Goal: Task Accomplishment & Management: Use online tool/utility

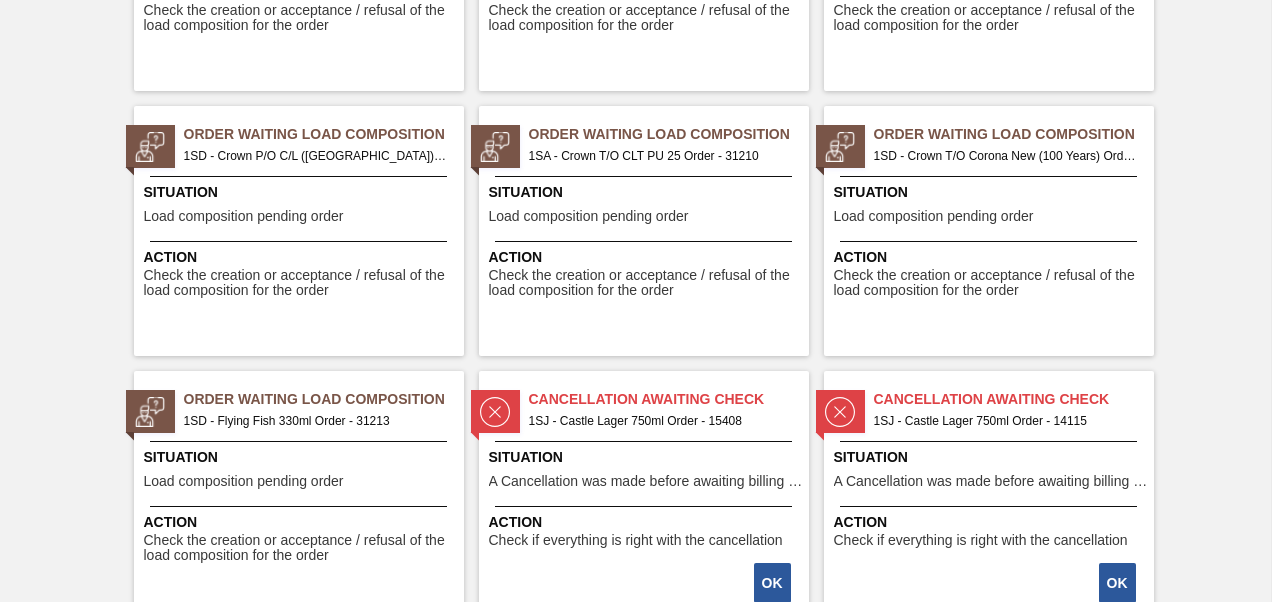
scroll to position [1900, 0]
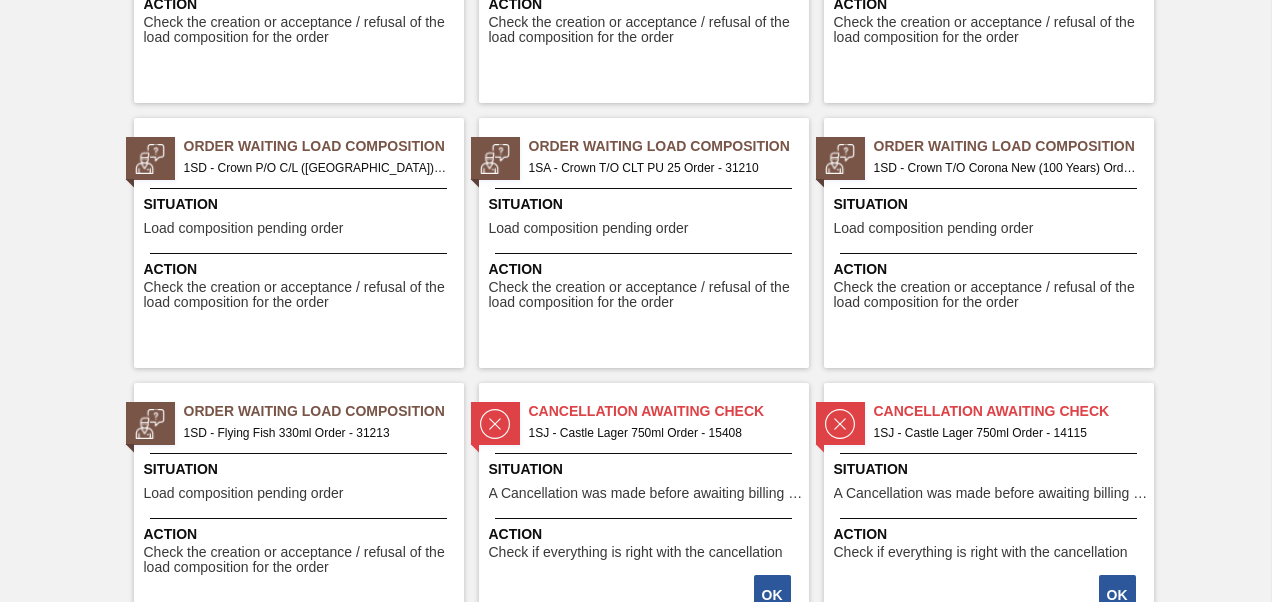
click at [642, 168] on span "1SA - Crown T/O CLT PU 25 Order - 31210" at bounding box center [661, 168] width 264 height 22
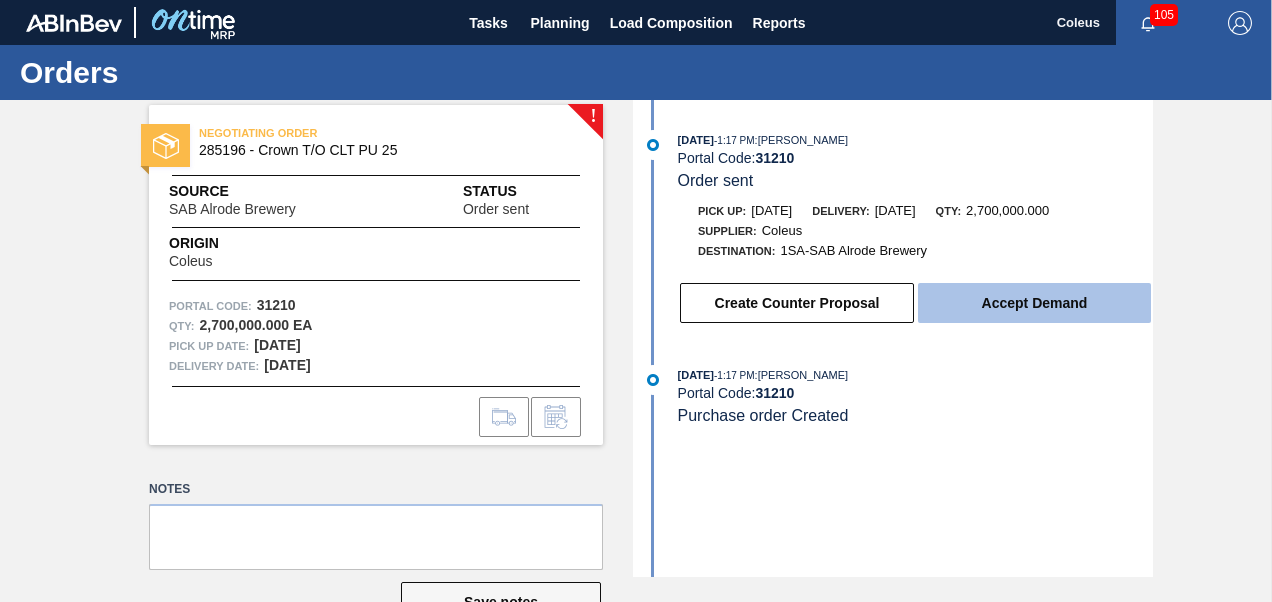
click at [1012, 310] on button "Accept Demand" at bounding box center [1034, 303] width 233 height 40
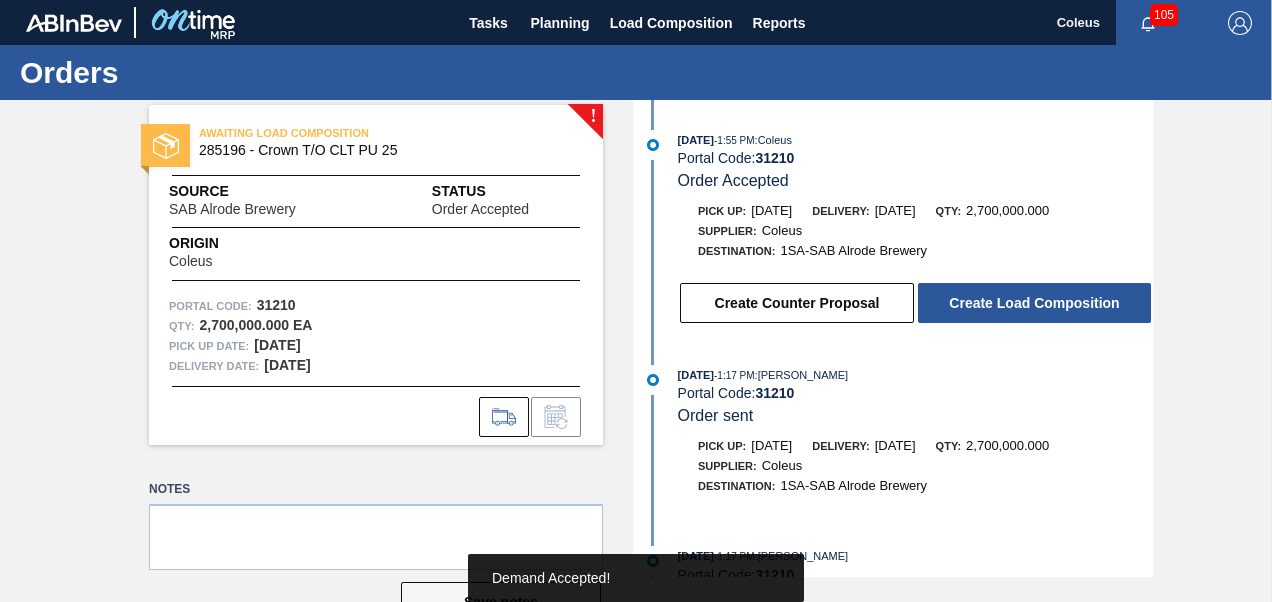
click at [1012, 310] on button "Create Load Composition" at bounding box center [1034, 303] width 233 height 40
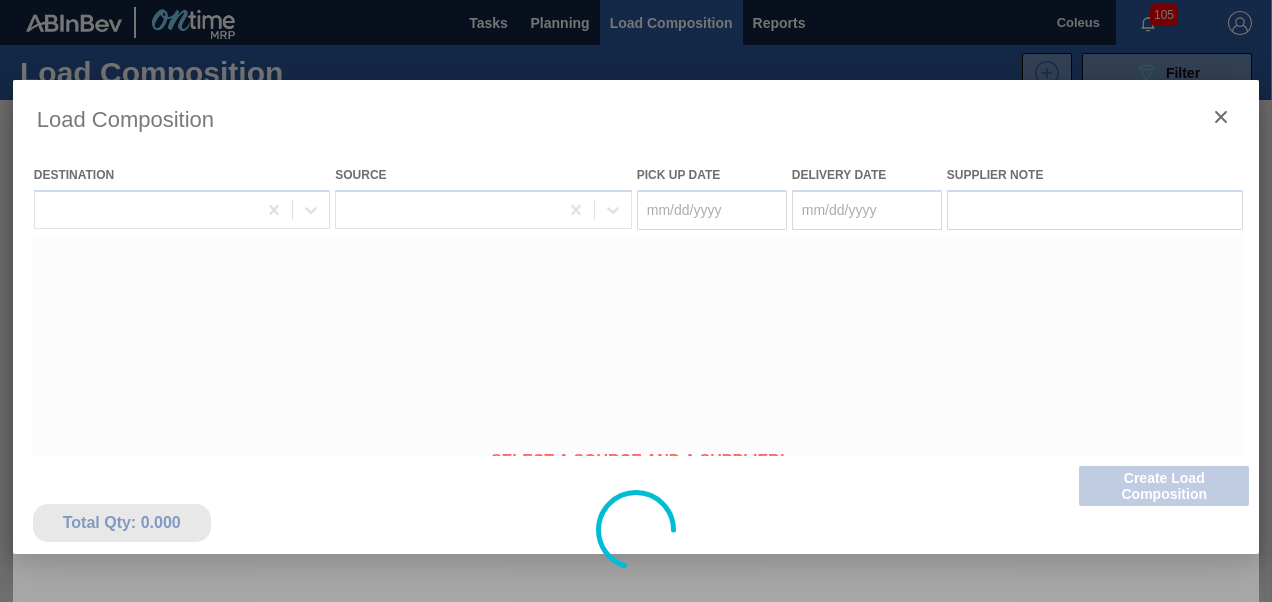
type Date "[DATE]"
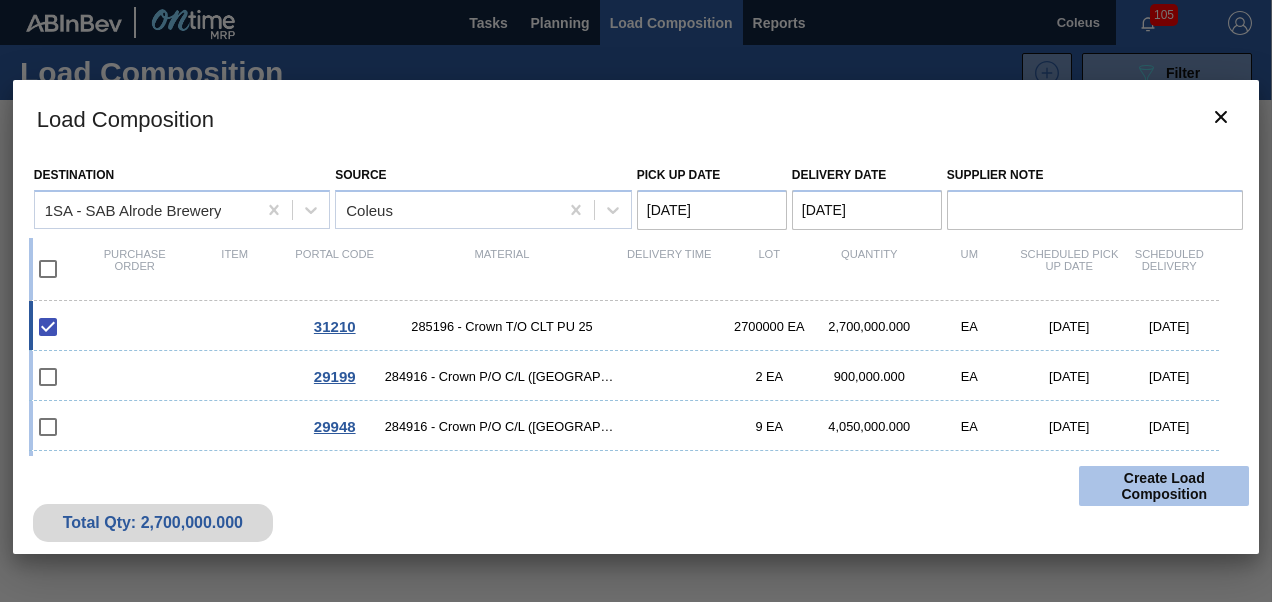
click at [1125, 484] on button "Create Load Composition" at bounding box center [1164, 486] width 170 height 40
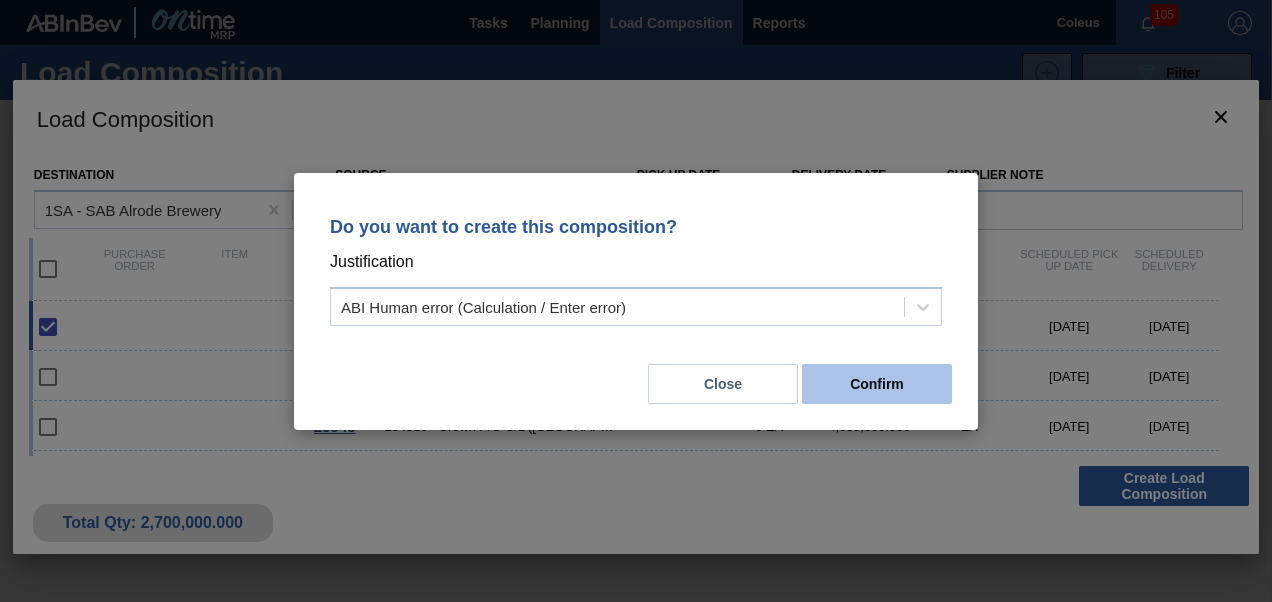
click at [876, 384] on button "Confirm" at bounding box center [877, 384] width 150 height 40
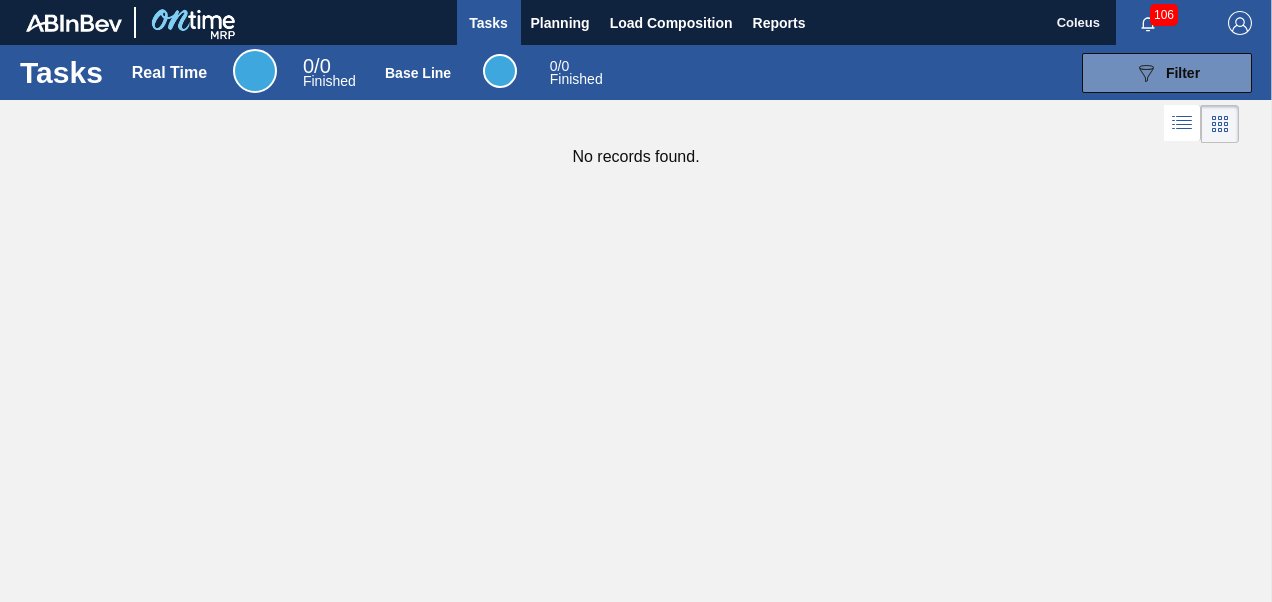
click at [476, 22] on span "Tasks" at bounding box center [489, 23] width 44 height 24
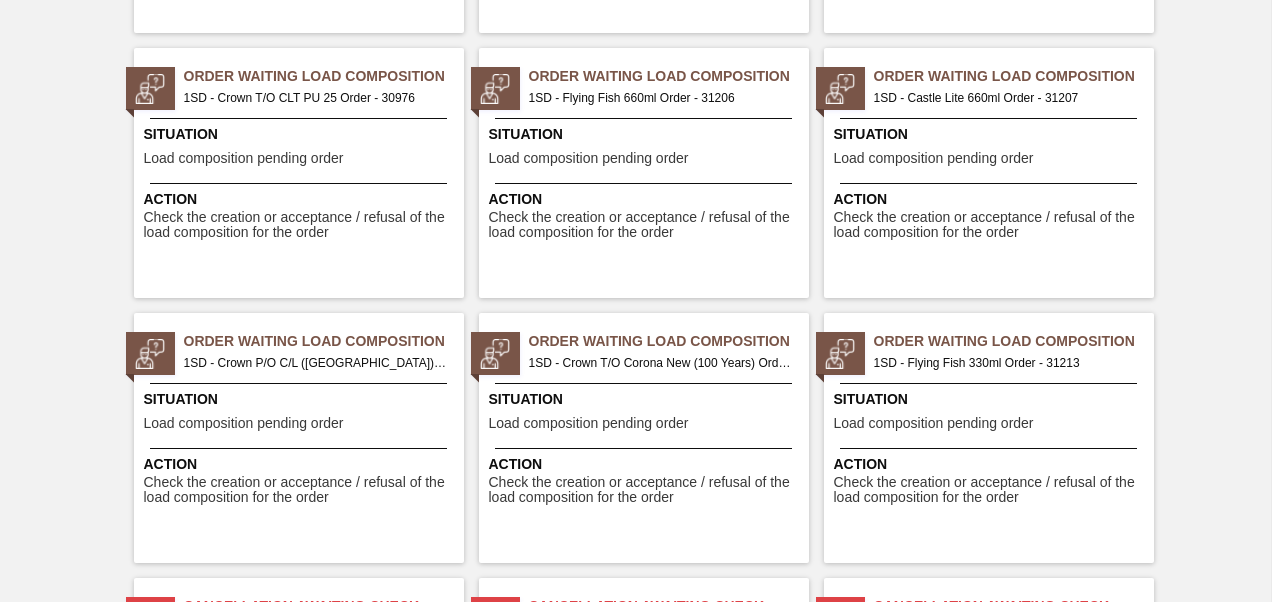
scroll to position [1600, 0]
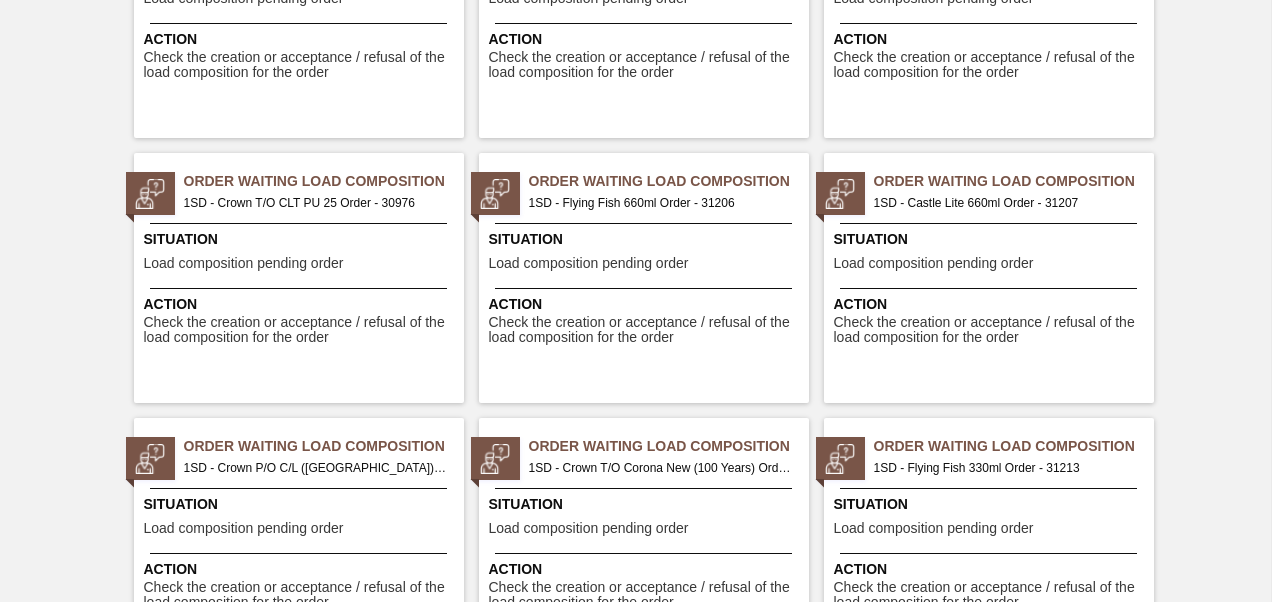
click at [696, 209] on span "1SD - Flying Fish 660ml Order - 31206" at bounding box center [661, 203] width 264 height 22
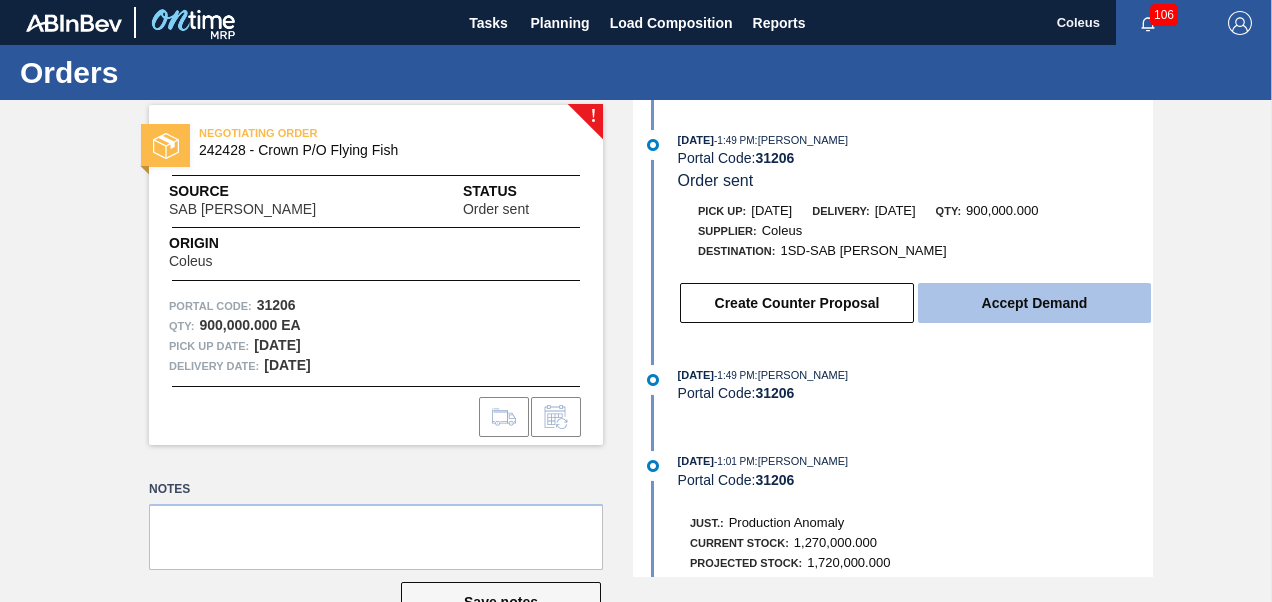
click at [975, 309] on button "Accept Demand" at bounding box center [1034, 303] width 233 height 40
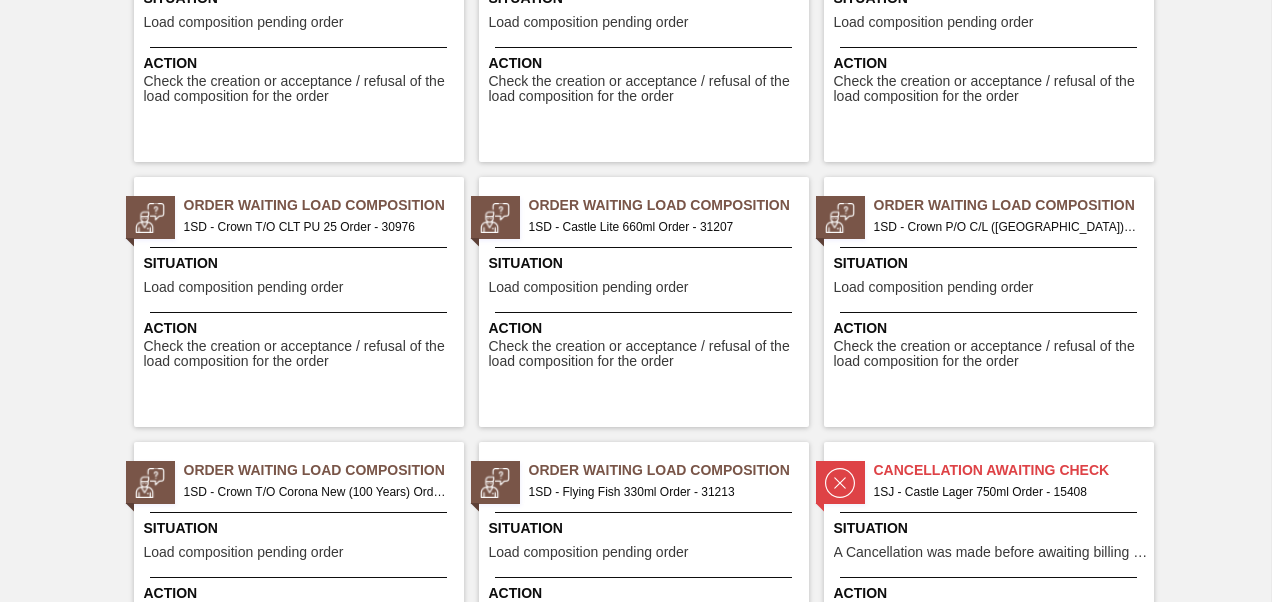
scroll to position [1700, 0]
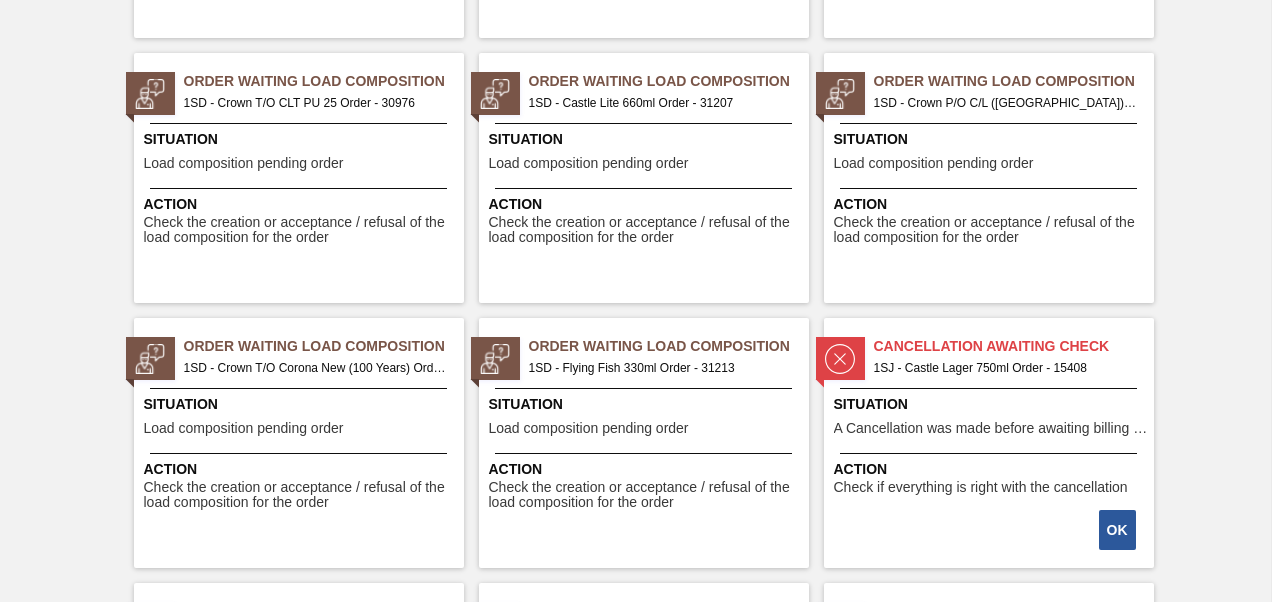
click at [644, 92] on span "1SD - Castle Lite 660ml Order - 31207" at bounding box center [661, 103] width 264 height 22
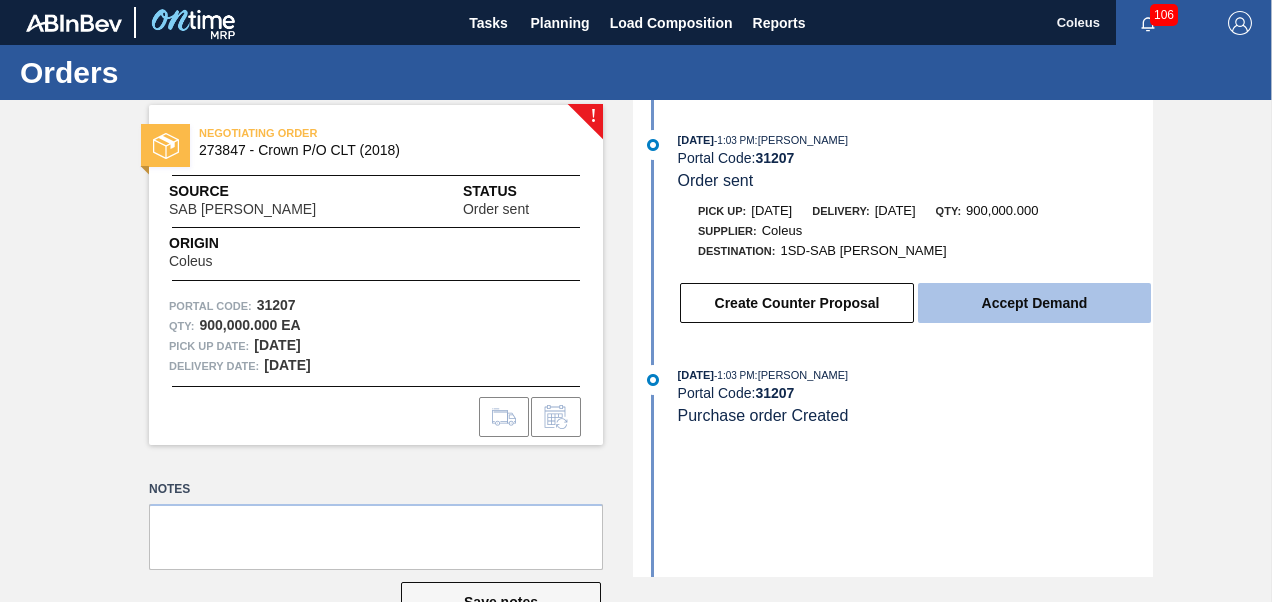
click at [1021, 317] on button "Accept Demand" at bounding box center [1034, 303] width 233 height 40
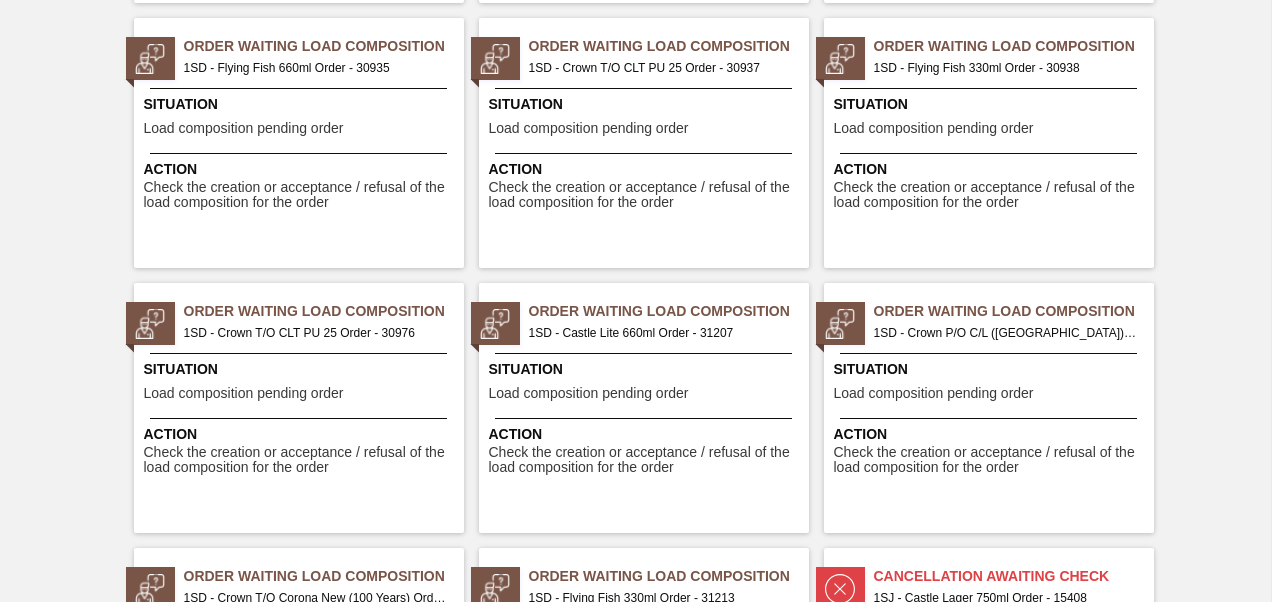
scroll to position [1600, 0]
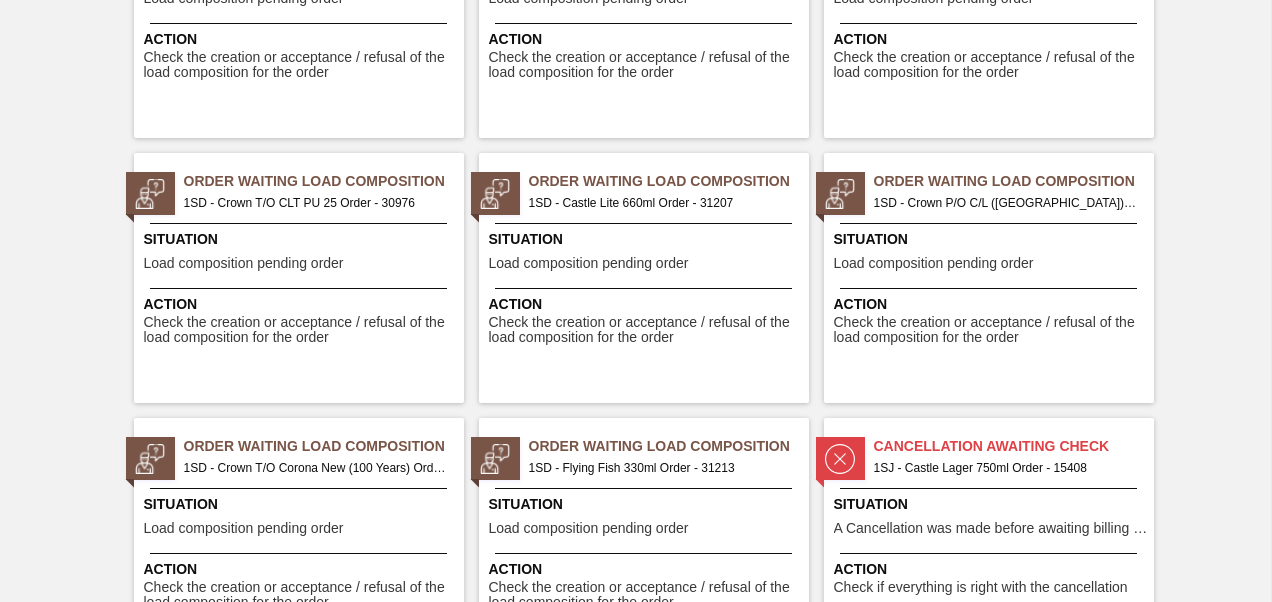
click at [978, 199] on span "1SD - Crown P/O C/L ([GEOGRAPHIC_DATA]) Order - 31208" at bounding box center [1006, 203] width 264 height 22
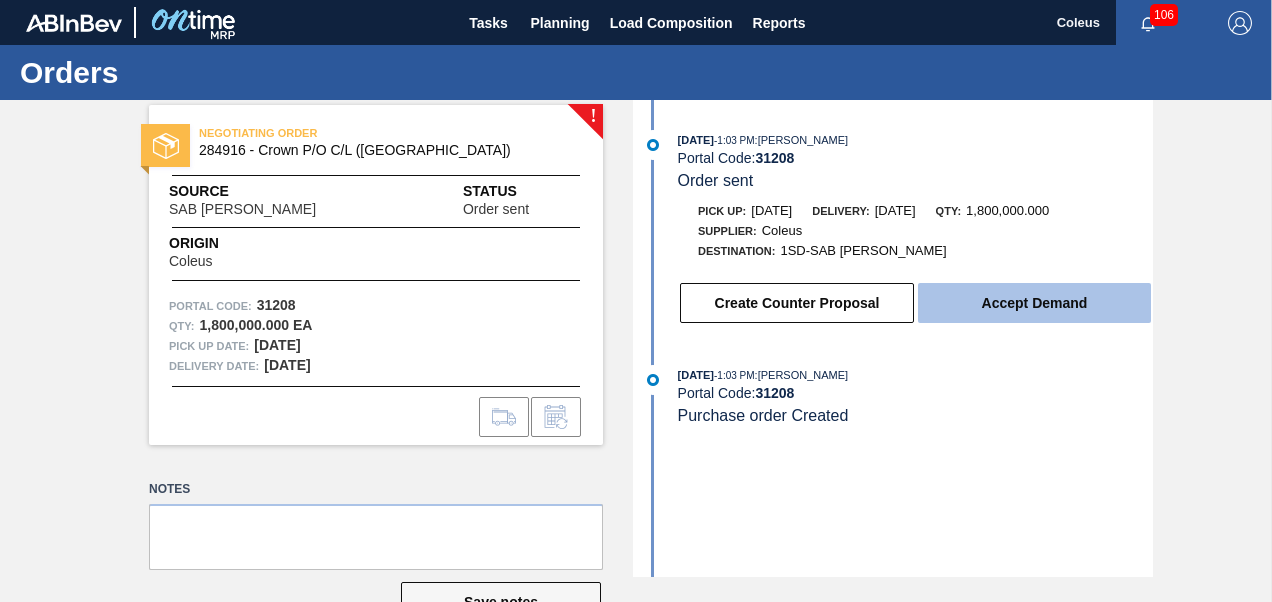
click at [1023, 306] on button "Accept Demand" at bounding box center [1034, 303] width 233 height 40
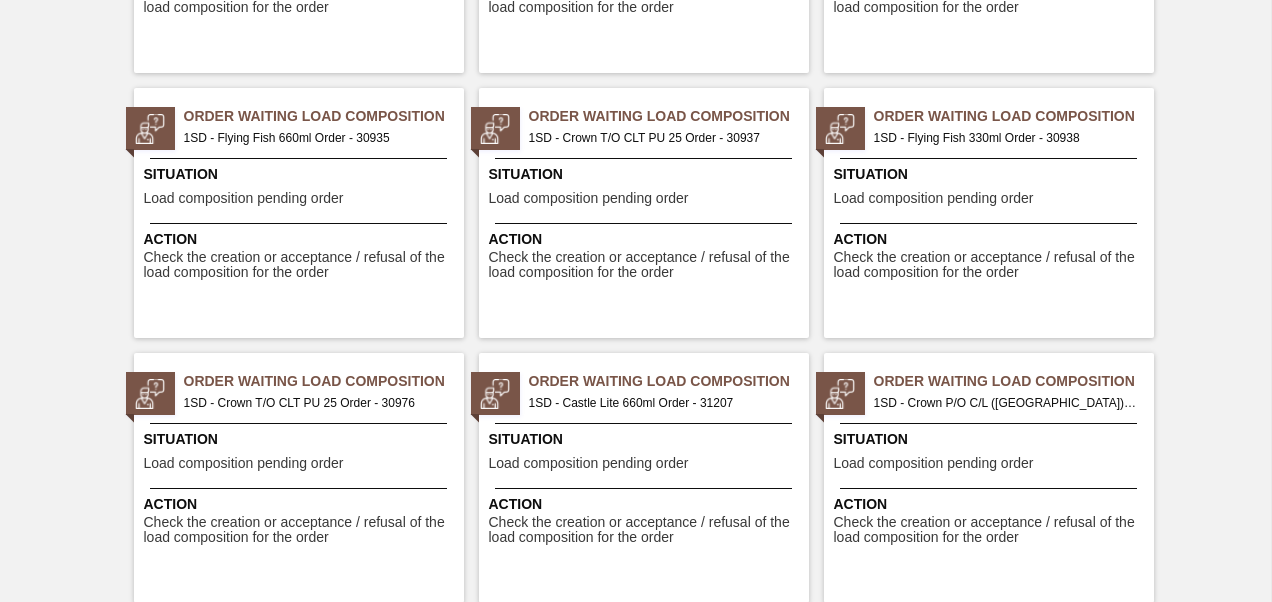
scroll to position [1600, 0]
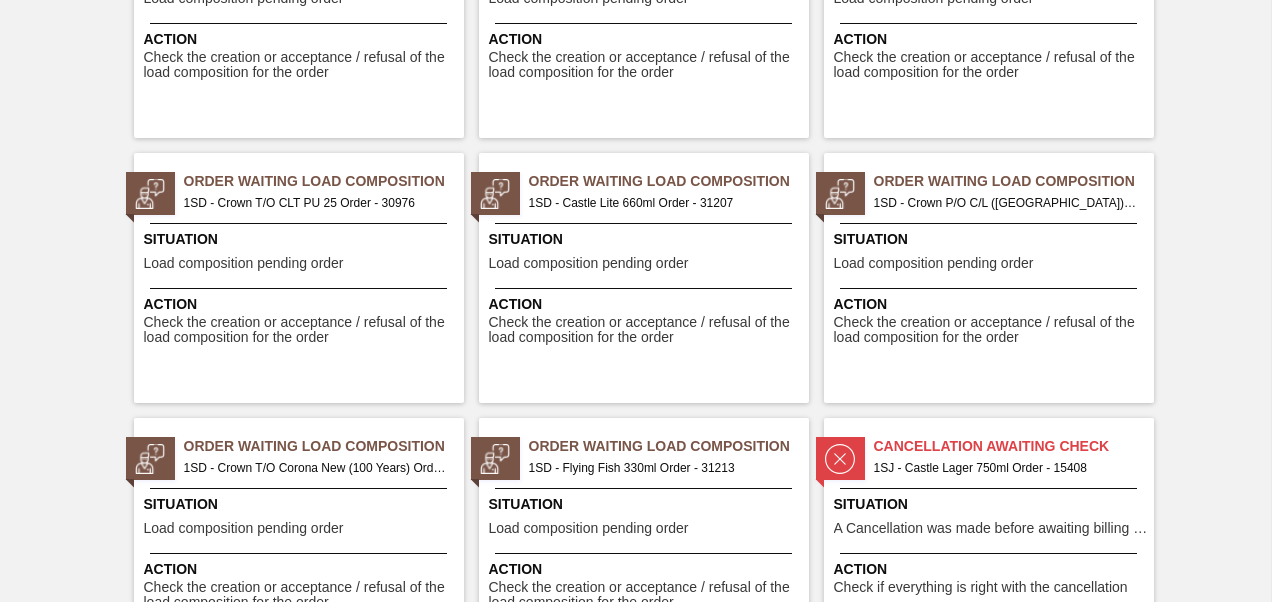
click at [282, 464] on span "1SD - Crown T/O Corona New (100 Years) Order - 31212" at bounding box center [316, 468] width 264 height 22
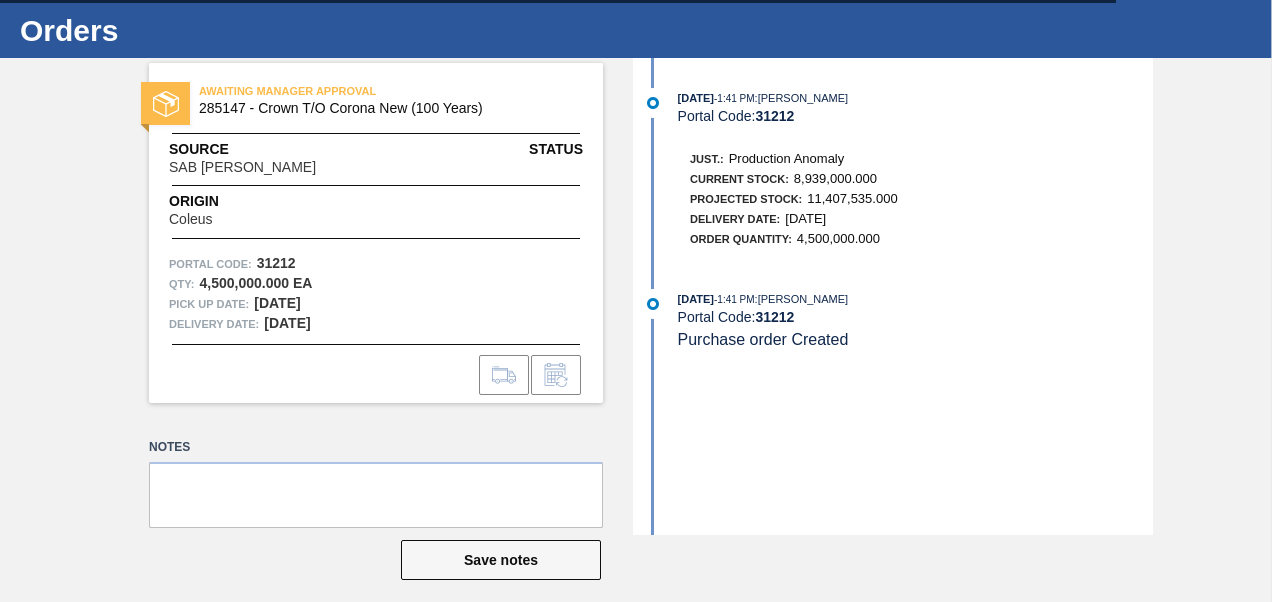
scroll to position [58, 0]
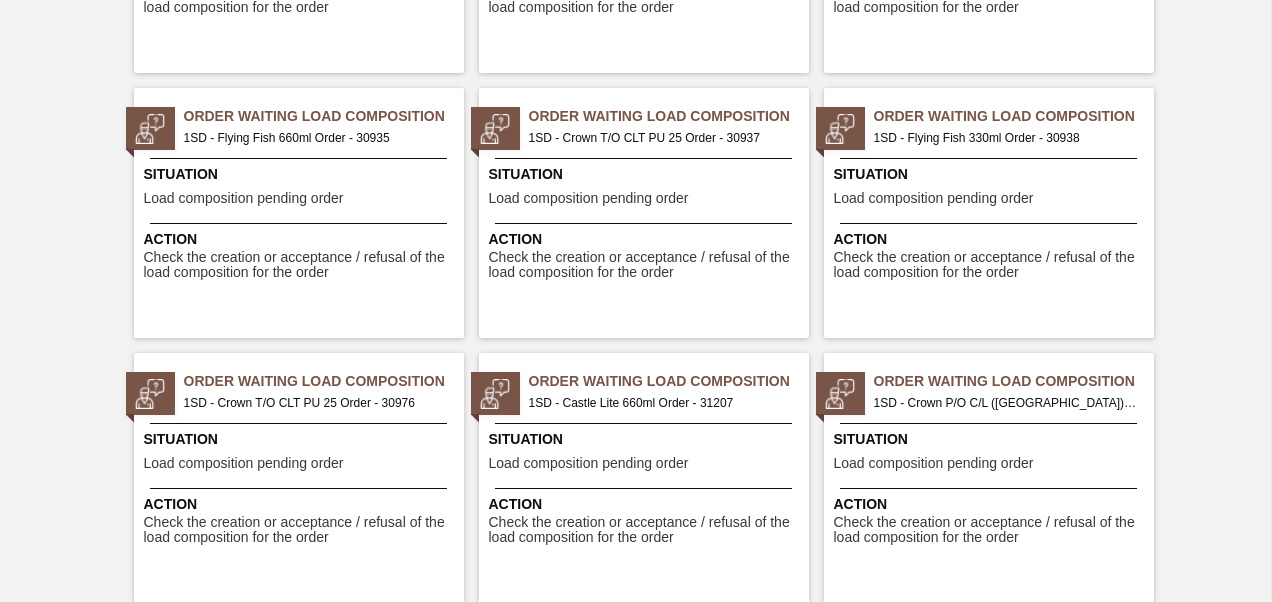
scroll to position [1900, 0]
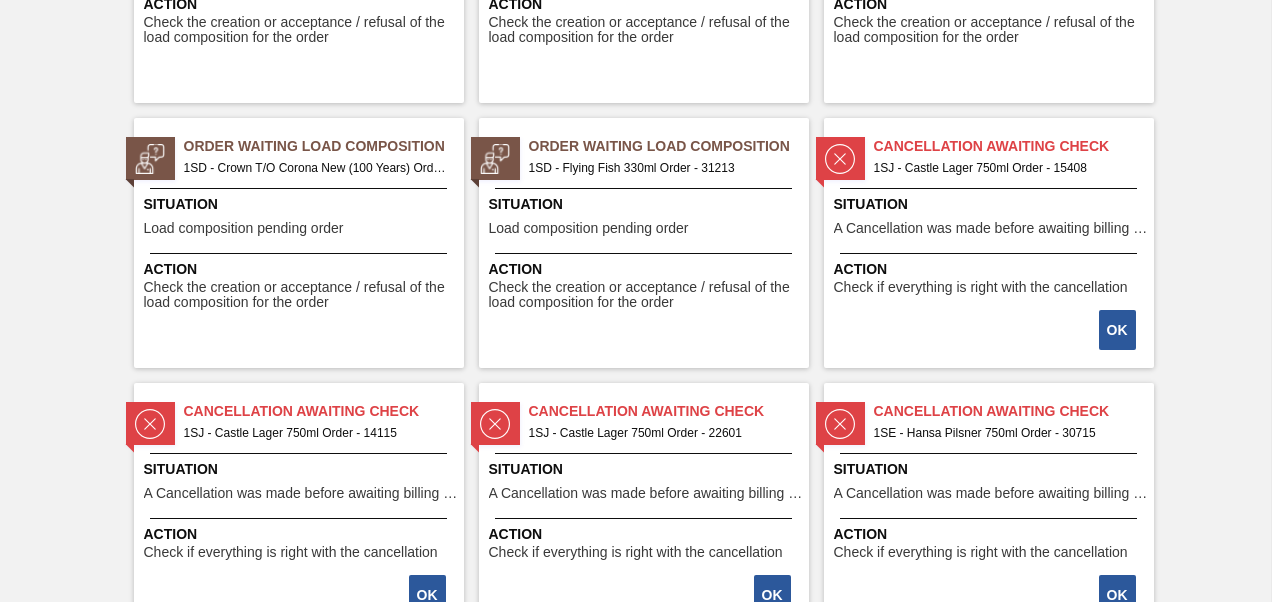
click at [664, 142] on span "Order Waiting Load Composition" at bounding box center [669, 146] width 280 height 21
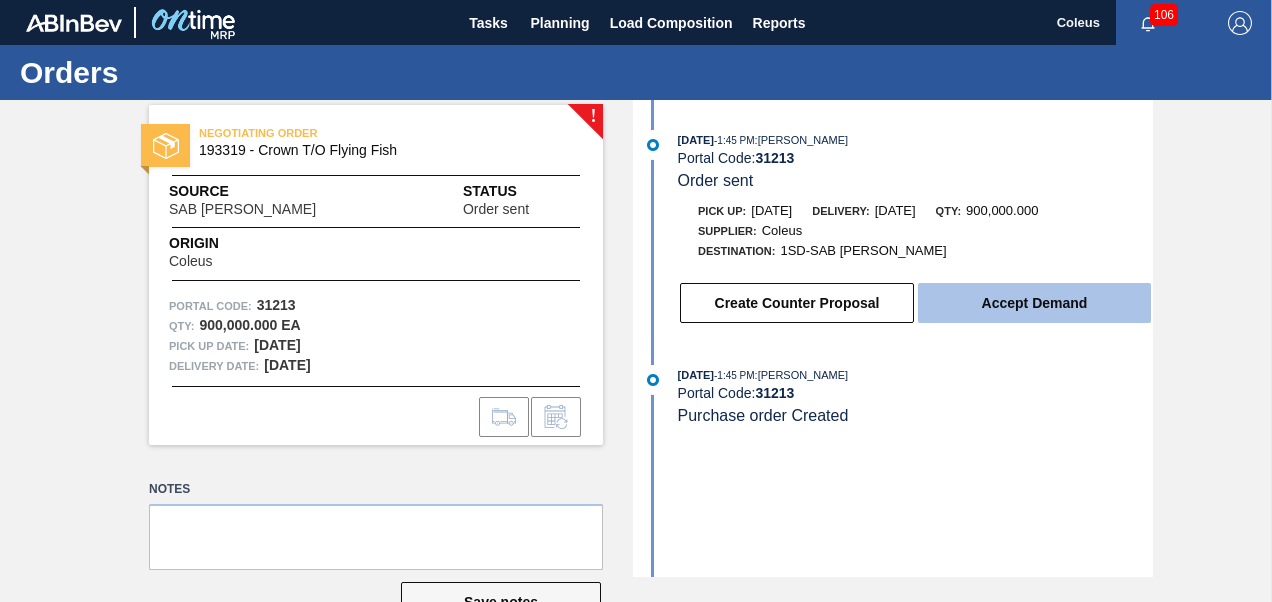
click at [1020, 311] on button "Accept Demand" at bounding box center [1034, 303] width 233 height 40
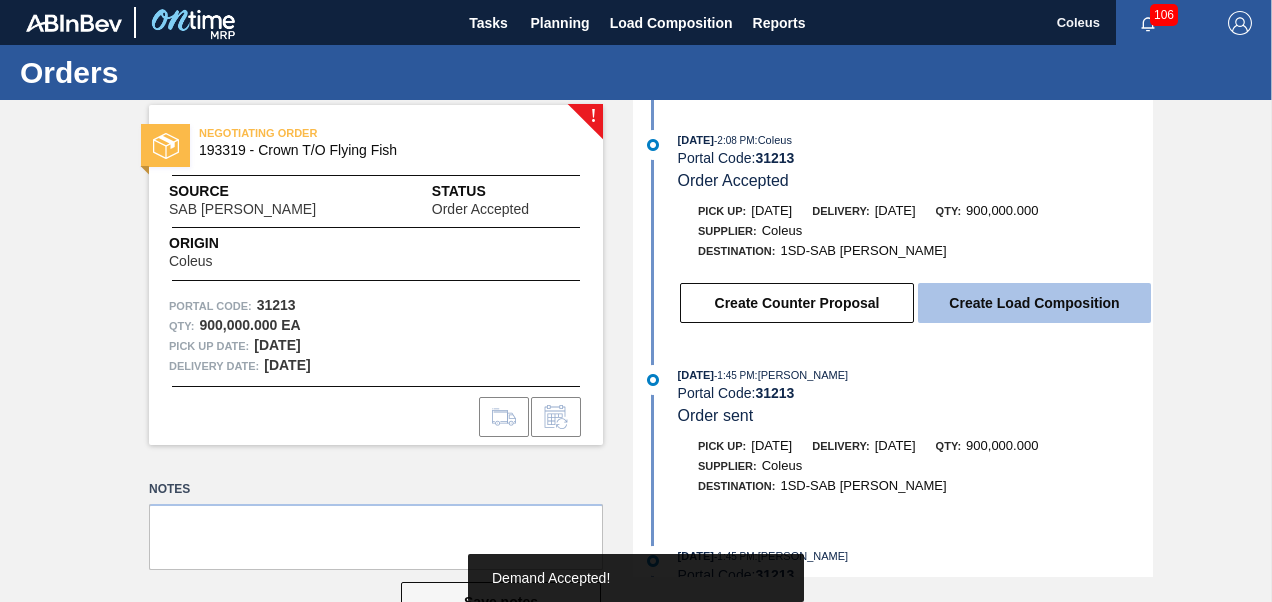
click at [995, 312] on button "Create Load Composition" at bounding box center [1034, 303] width 233 height 40
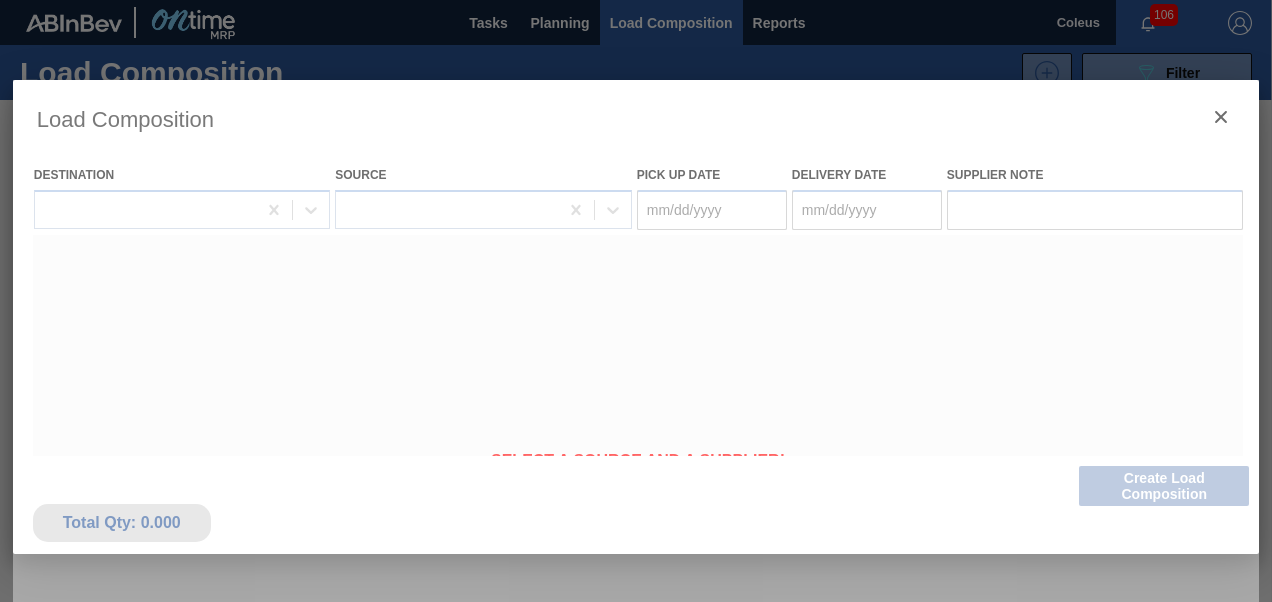
type Date "[DATE]"
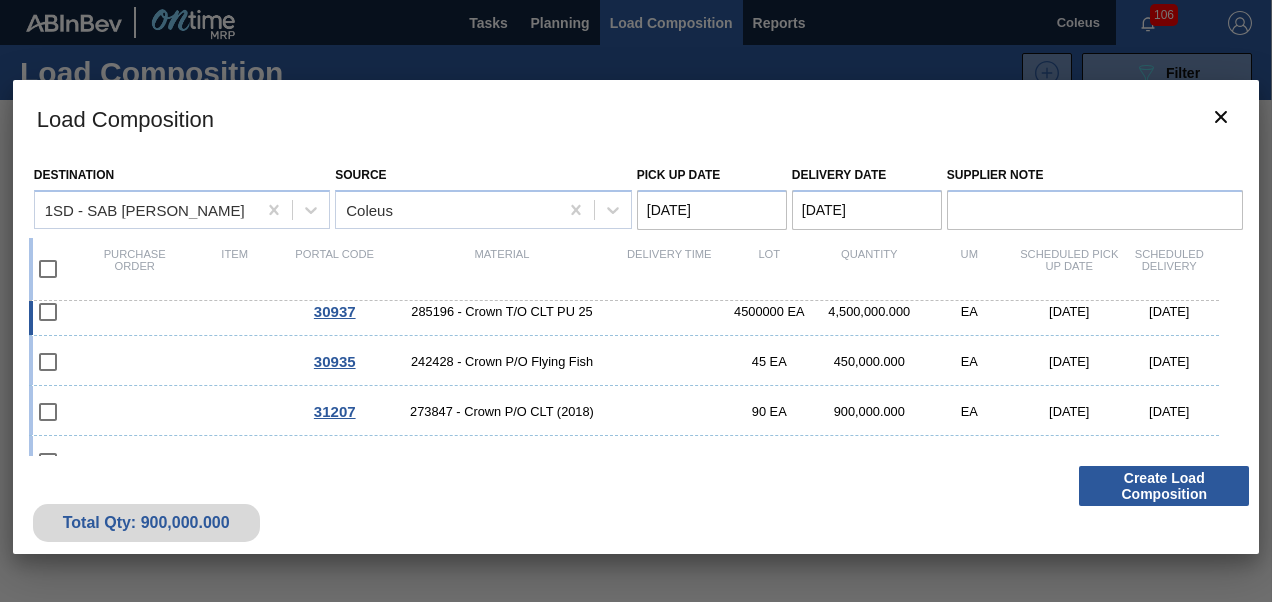
scroll to position [321, 0]
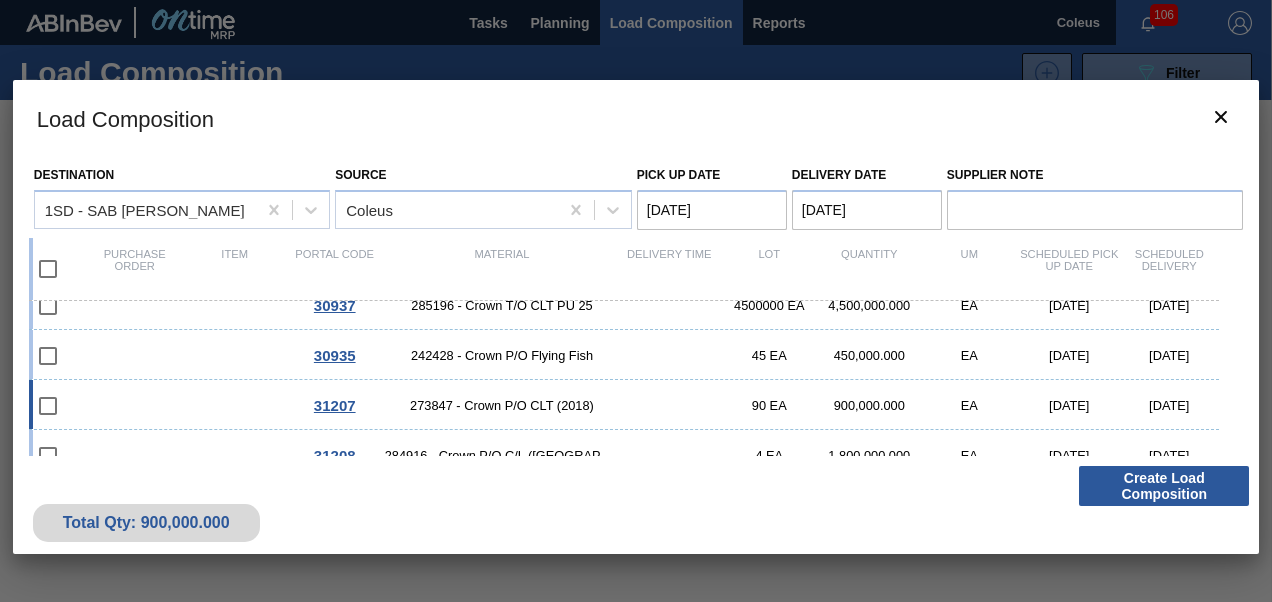
click at [170, 405] on div "31207 273847 - Crown P/O CLT (2018) 90 EA 900,000.000 EA 08/29/2025 08/29/2025" at bounding box center [624, 405] width 1191 height 50
checkbox input "true"
click at [218, 442] on div "31208 284916 - Crown P/O C/L (Hogwarts) 4 EA 1,800,000.000 EA 08/29/2025 08/29/…" at bounding box center [624, 455] width 1191 height 50
checkbox input "true"
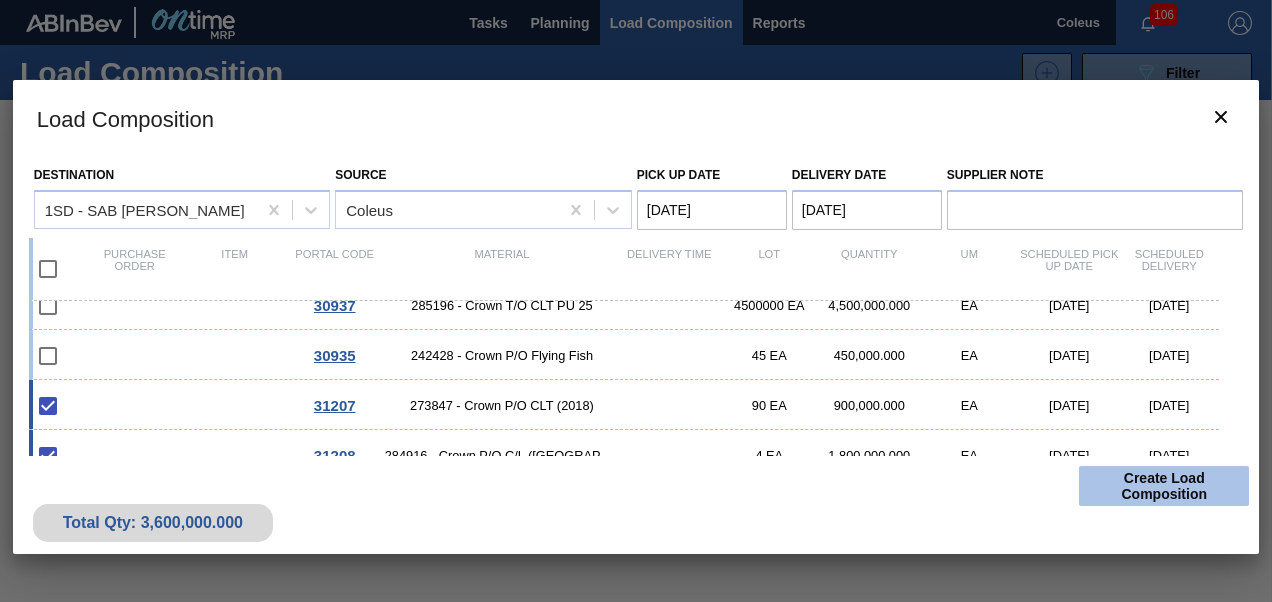
click at [1177, 492] on button "Create Load Composition" at bounding box center [1164, 486] width 170 height 40
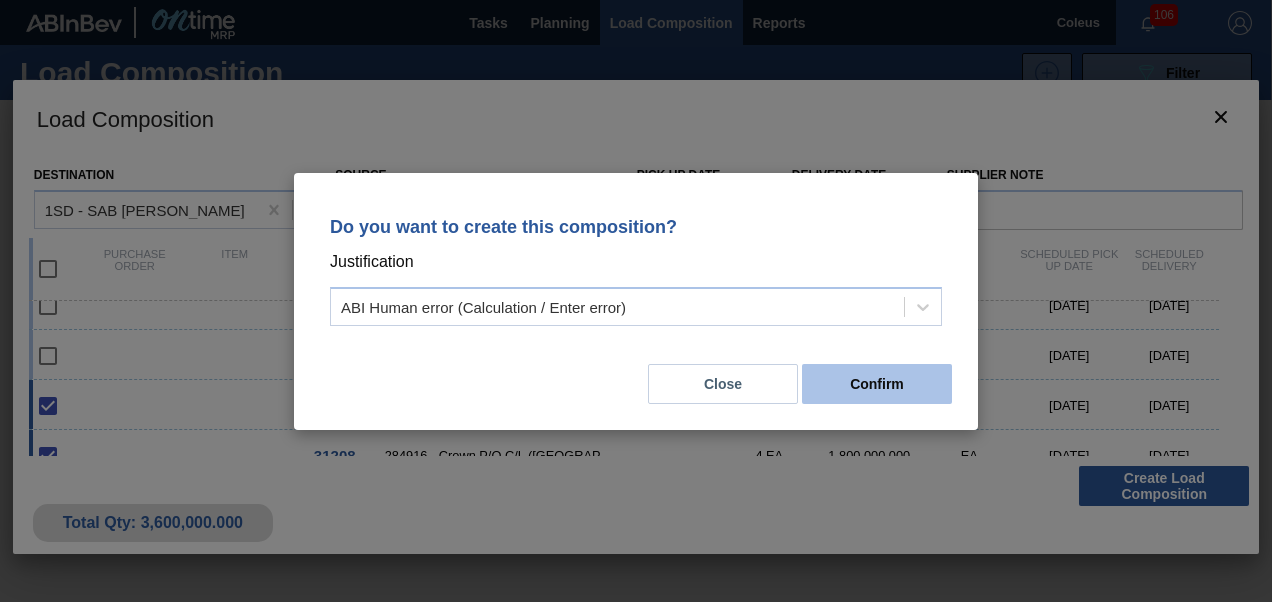
click at [875, 391] on button "Confirm" at bounding box center [877, 384] width 150 height 40
